Goal: Find specific page/section: Find specific page/section

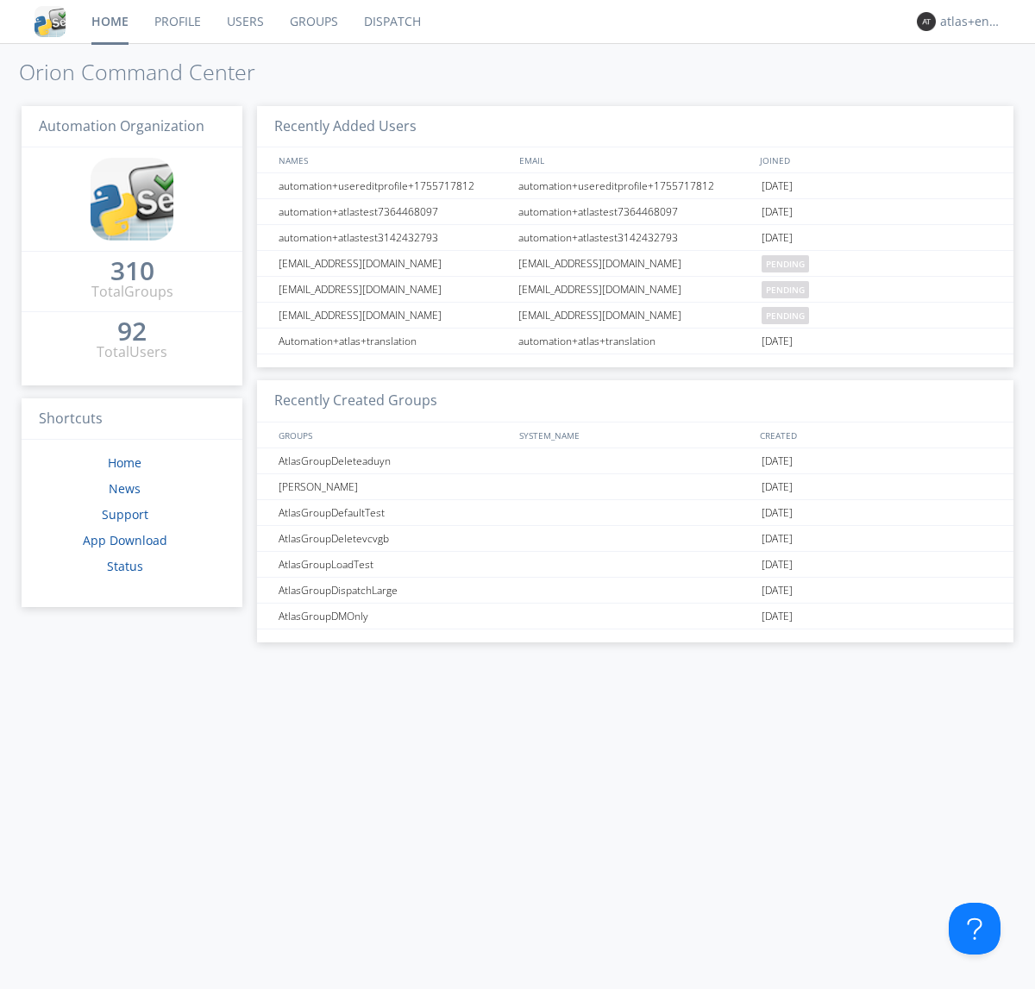
click at [391, 22] on link "Dispatch" at bounding box center [392, 21] width 83 height 43
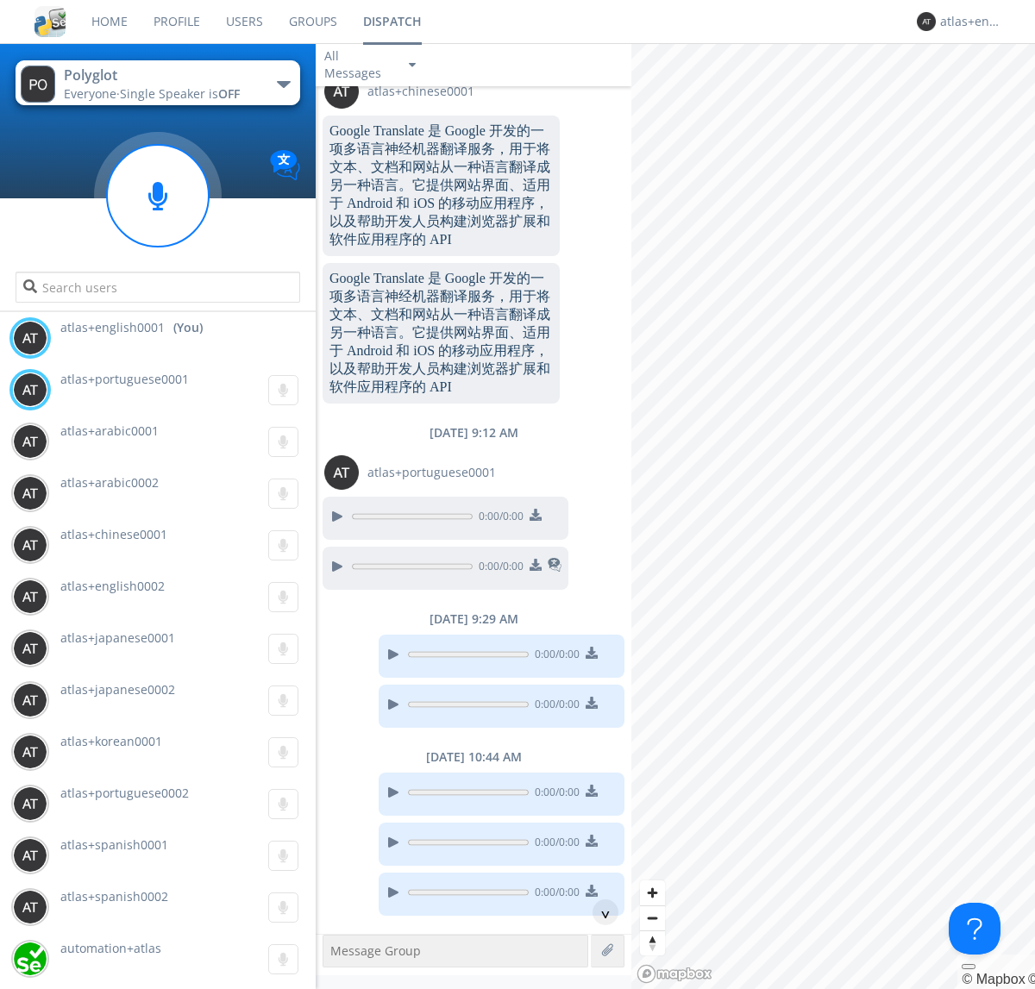
scroll to position [1861, 0]
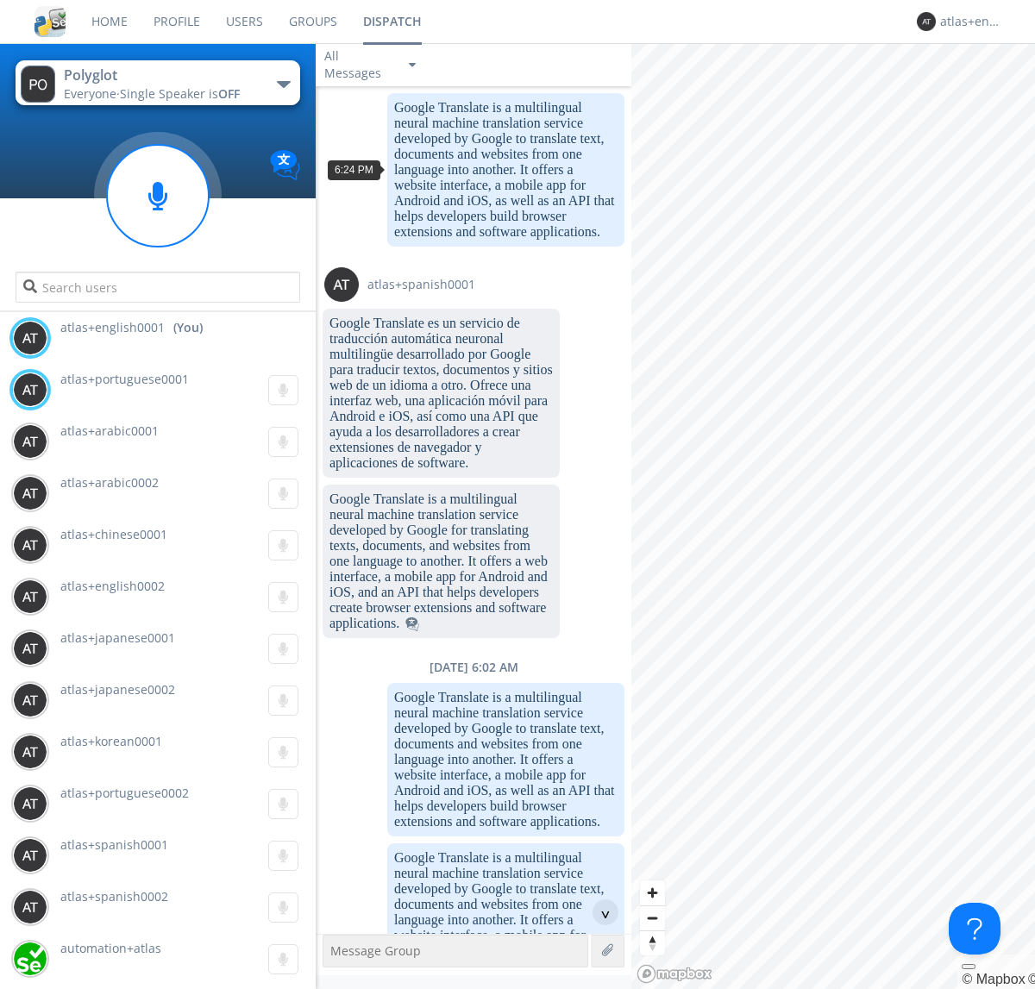
scroll to position [83, 0]
click at [598, 912] on div "^" at bounding box center [605, 912] width 26 height 26
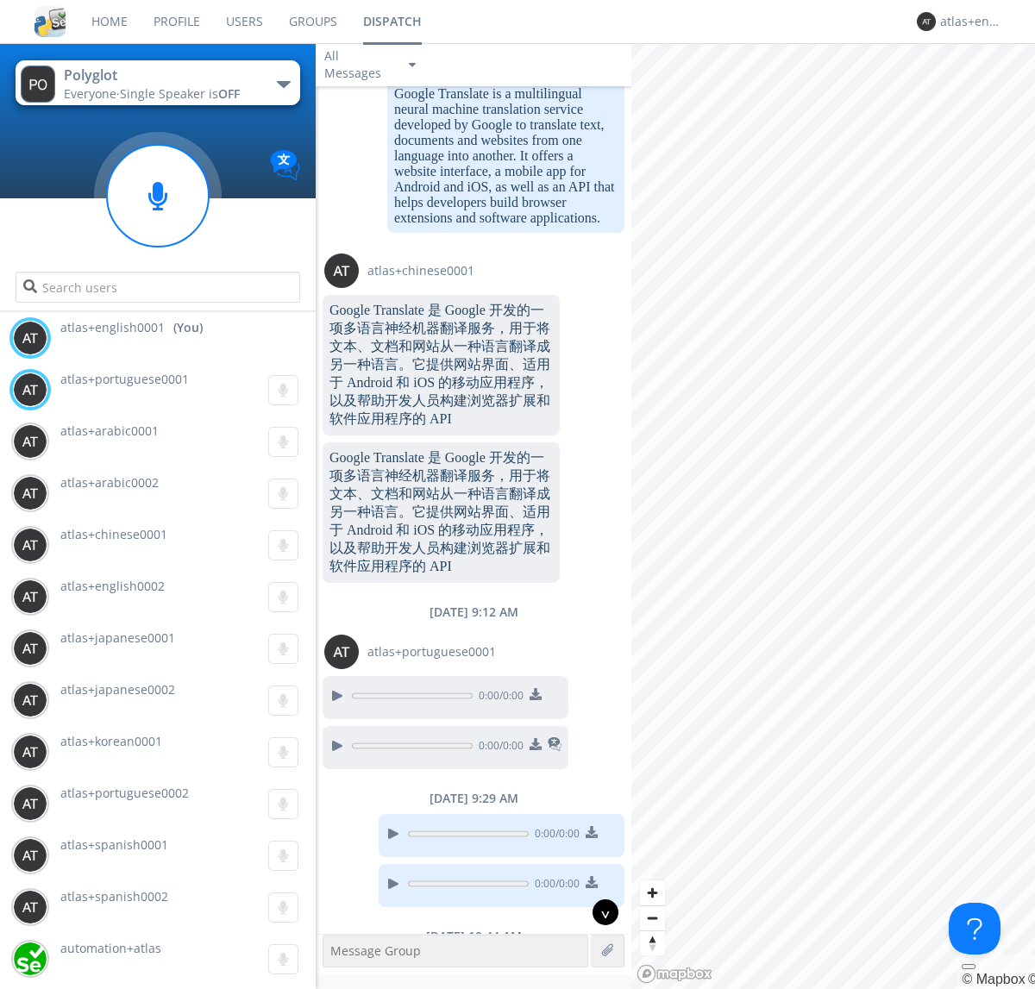
scroll to position [1861, 0]
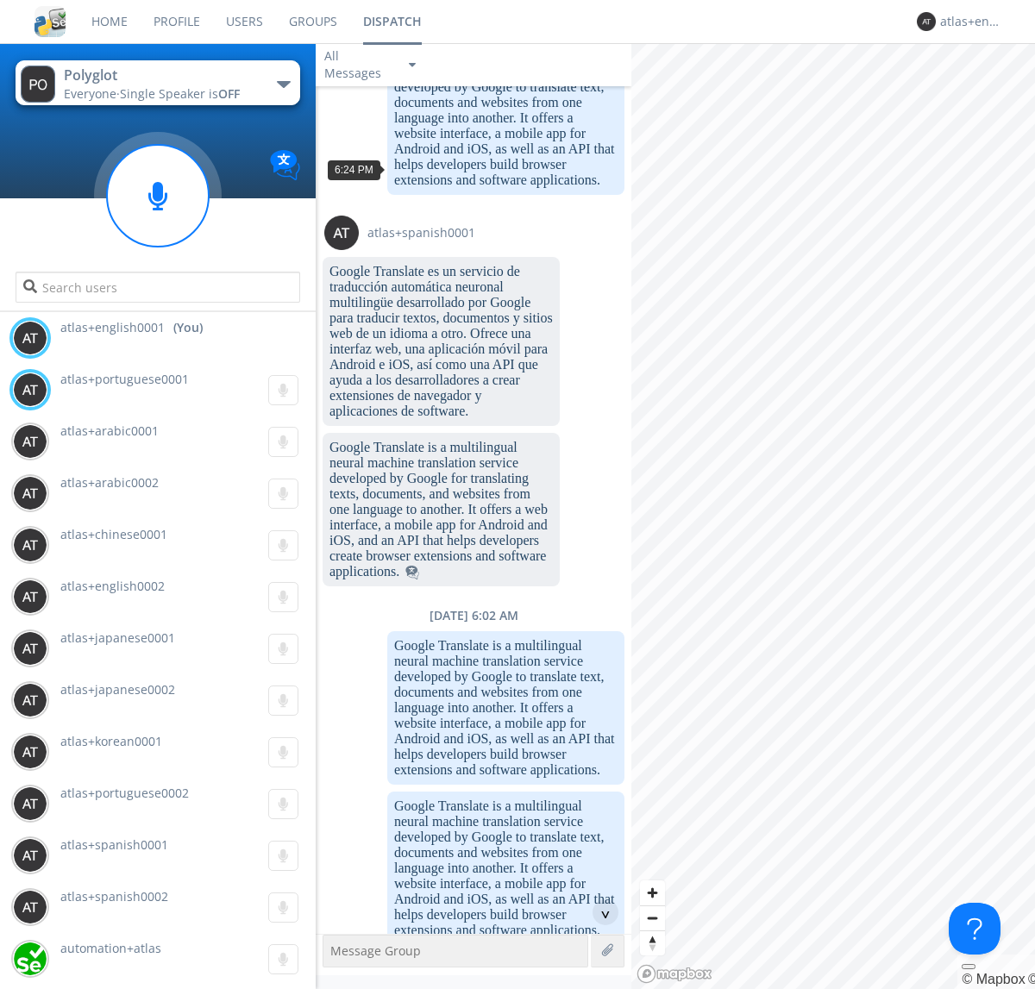
scroll to position [83, 0]
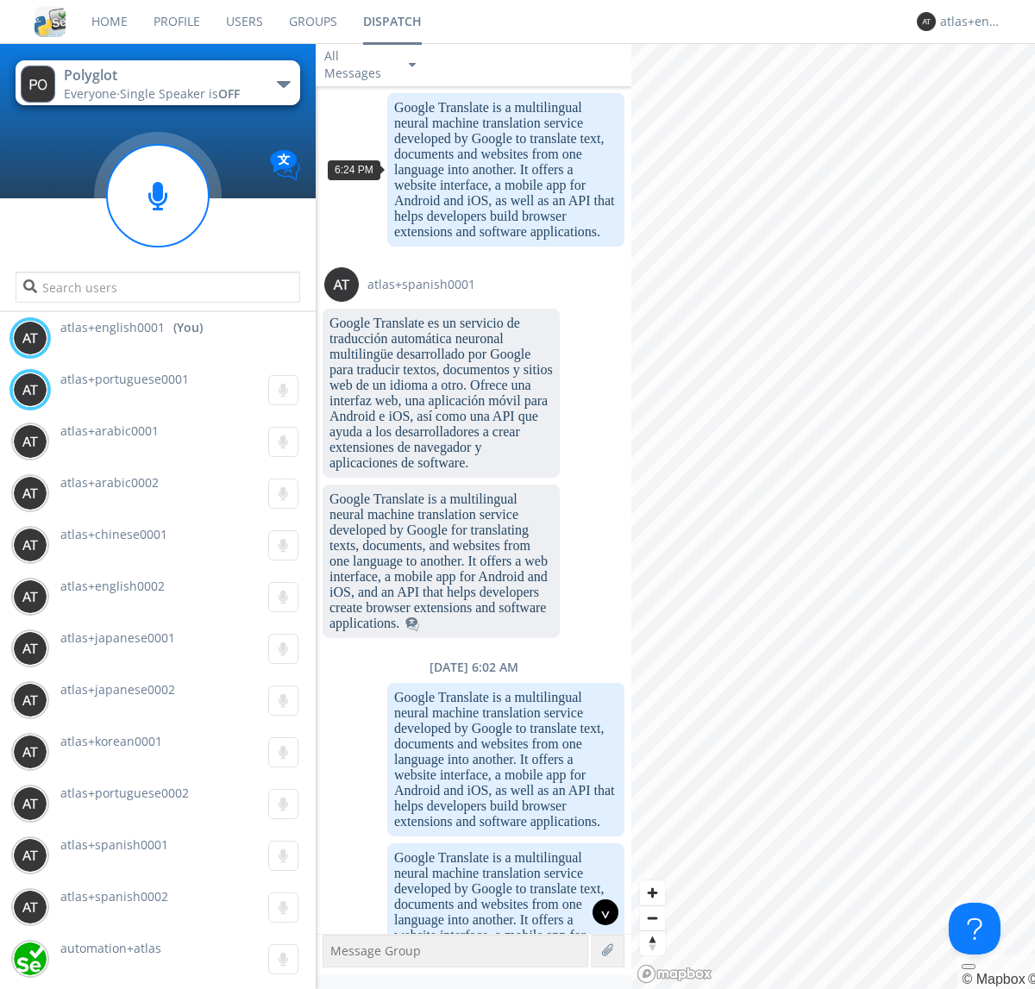
click at [598, 912] on div "^" at bounding box center [605, 912] width 26 height 26
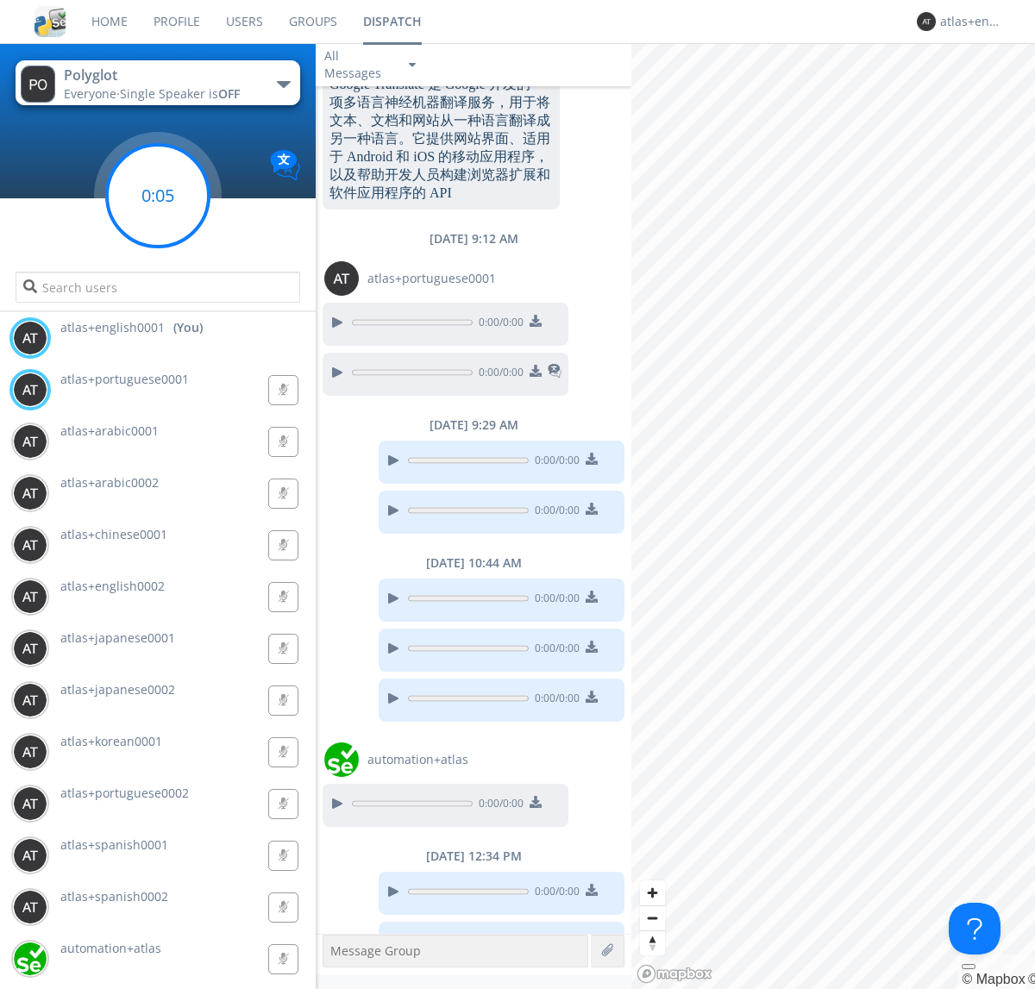
scroll to position [1911, 0]
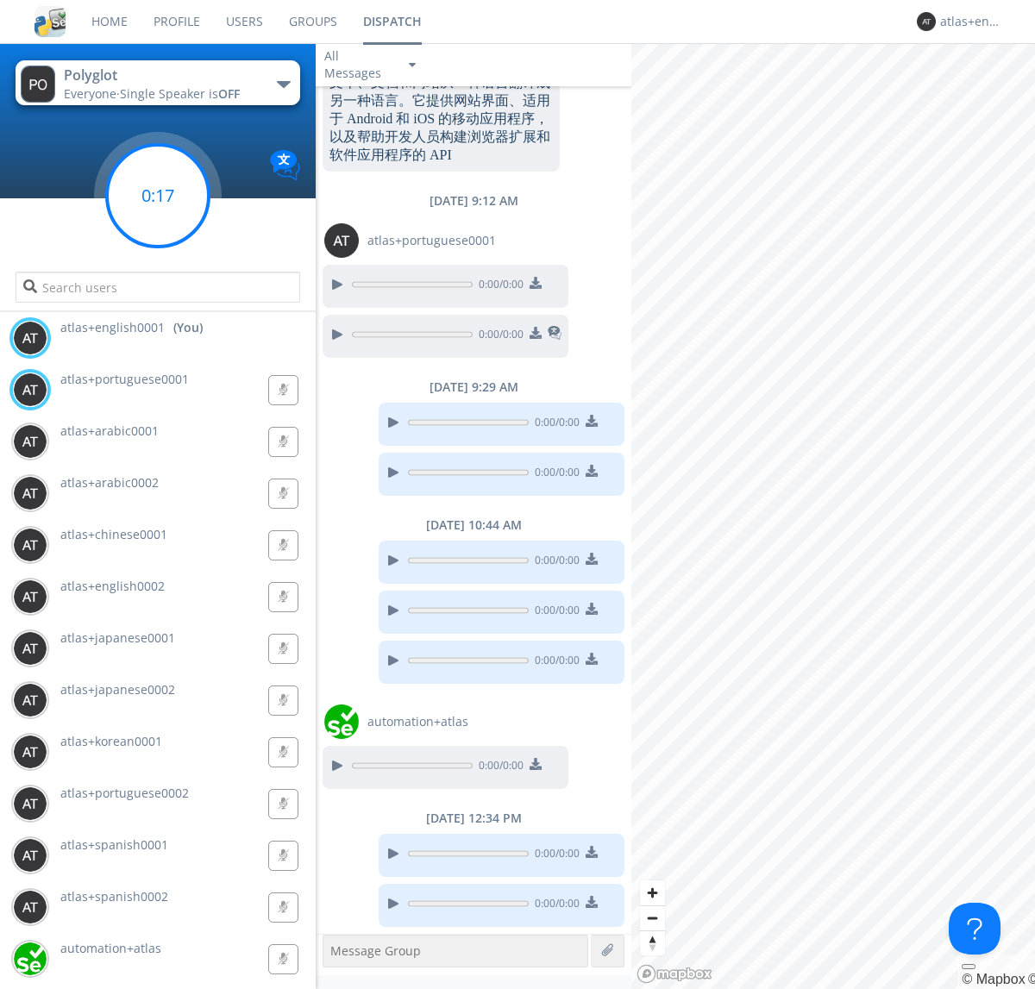
click at [158, 196] on g at bounding box center [158, 196] width 102 height 102
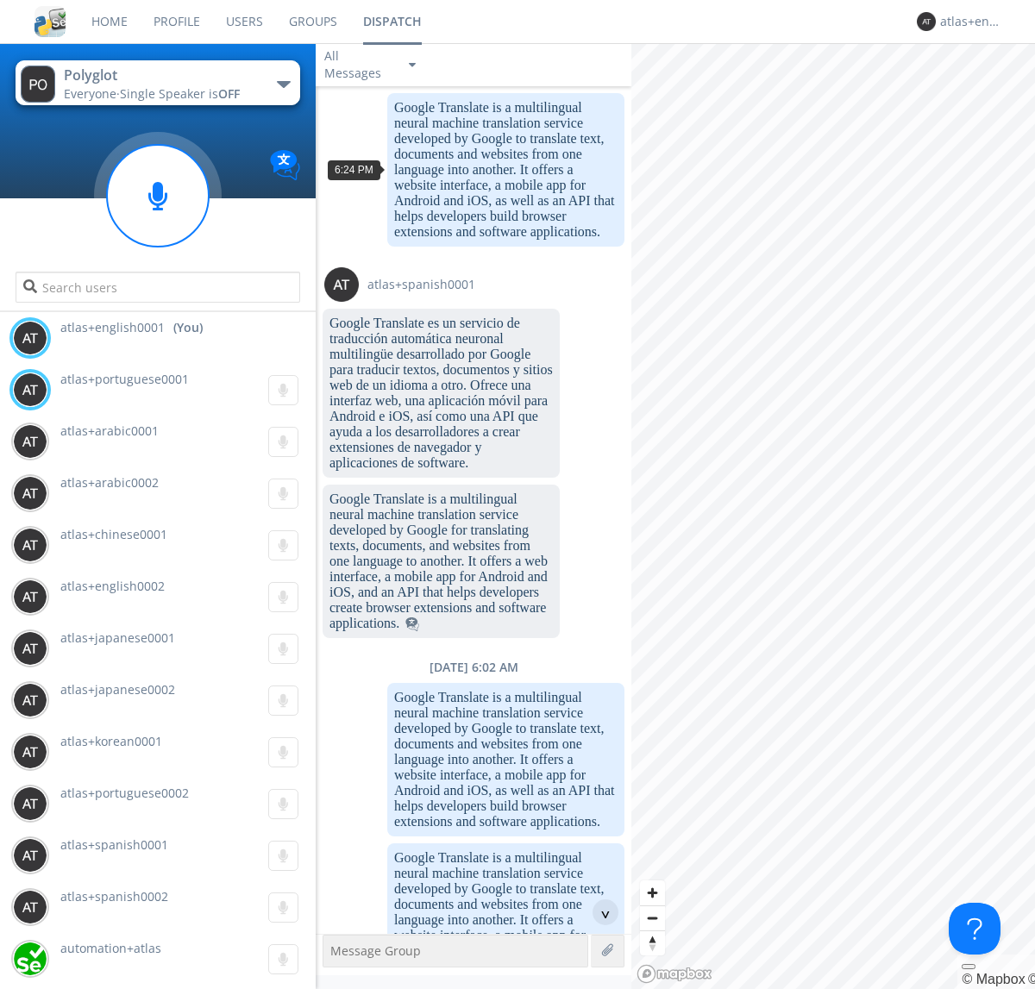
scroll to position [31, 0]
click at [598, 912] on div "^" at bounding box center [605, 912] width 26 height 26
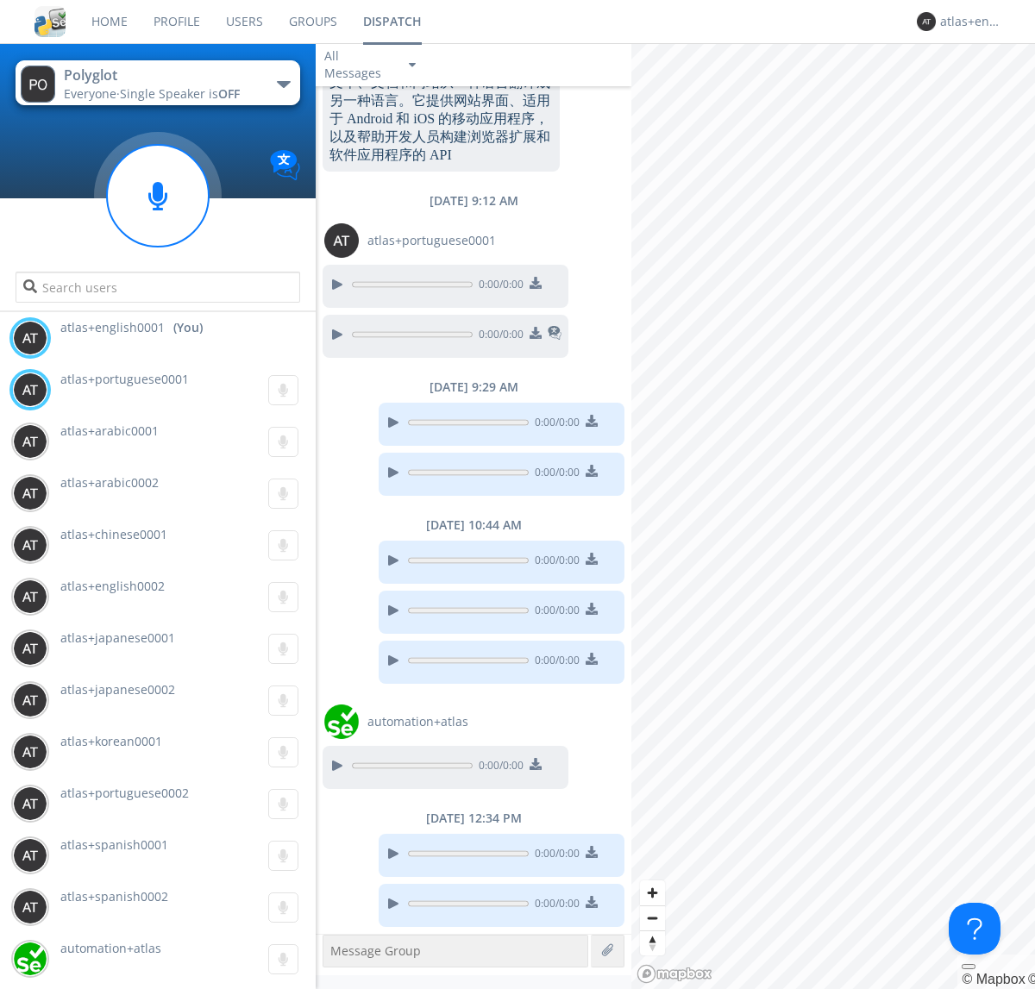
scroll to position [1860, 0]
